Goal: Task Accomplishment & Management: Complete application form

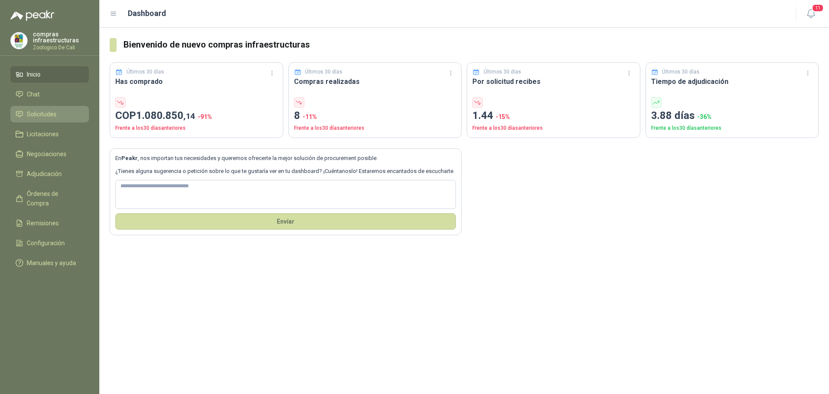
click at [54, 111] on span "Solicitudes" at bounding box center [42, 114] width 30 height 10
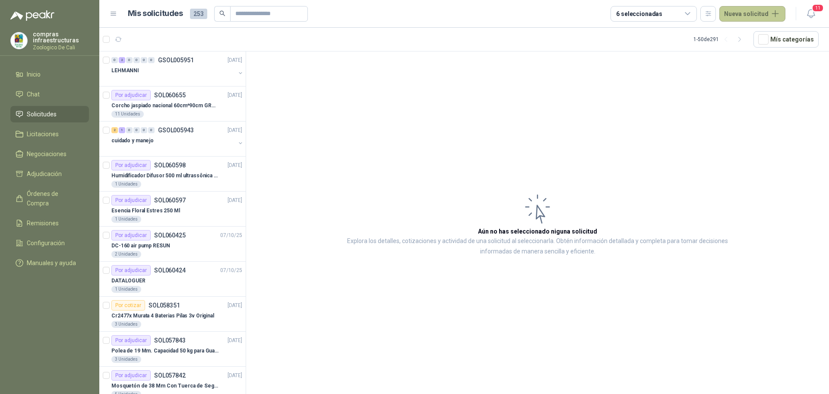
click at [743, 18] on button "Nueva solicitud" at bounding box center [753, 14] width 66 height 16
click at [555, 85] on article "Aún no has seleccionado niguna solicitud Explora los detalles, cotizaciones y a…" at bounding box center [537, 223] width 583 height 345
click at [124, 70] on p "LEHMANNI" at bounding box center [125, 71] width 28 height 8
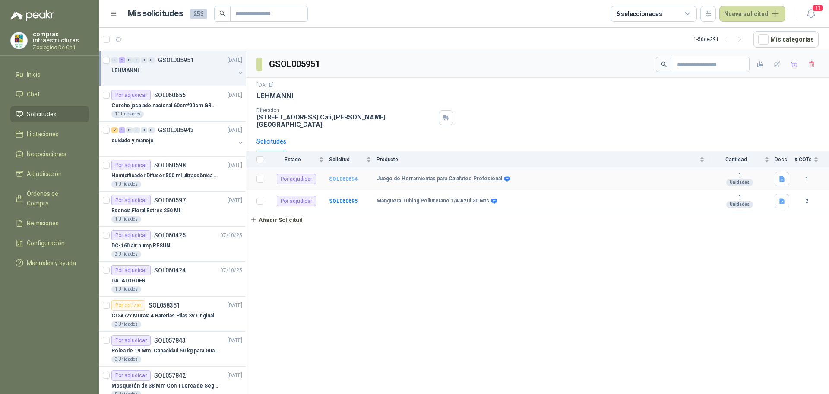
click at [344, 176] on b "SOL060694" at bounding box center [343, 179] width 29 height 6
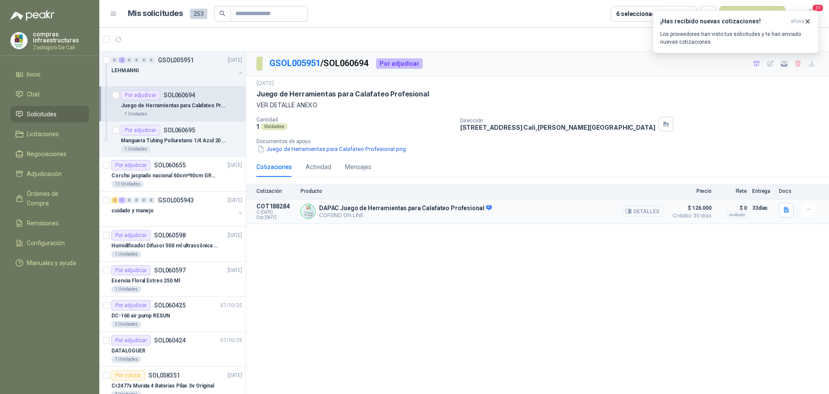
click at [404, 208] on p "DAPAC Juego de Herramientas para Calafateo Profesional" at bounding box center [405, 208] width 173 height 8
click at [181, 144] on p "Manguera Tubing Poliuretano 1/4 Azul 20 Mts" at bounding box center [175, 141] width 108 height 8
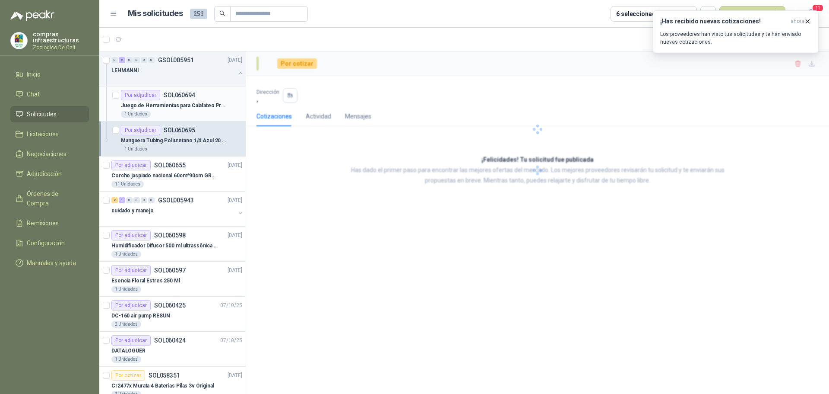
click at [170, 104] on p "Juego de Herramientas para Calafateo Profesional" at bounding box center [175, 106] width 108 height 8
